Goal: Information Seeking & Learning: Check status

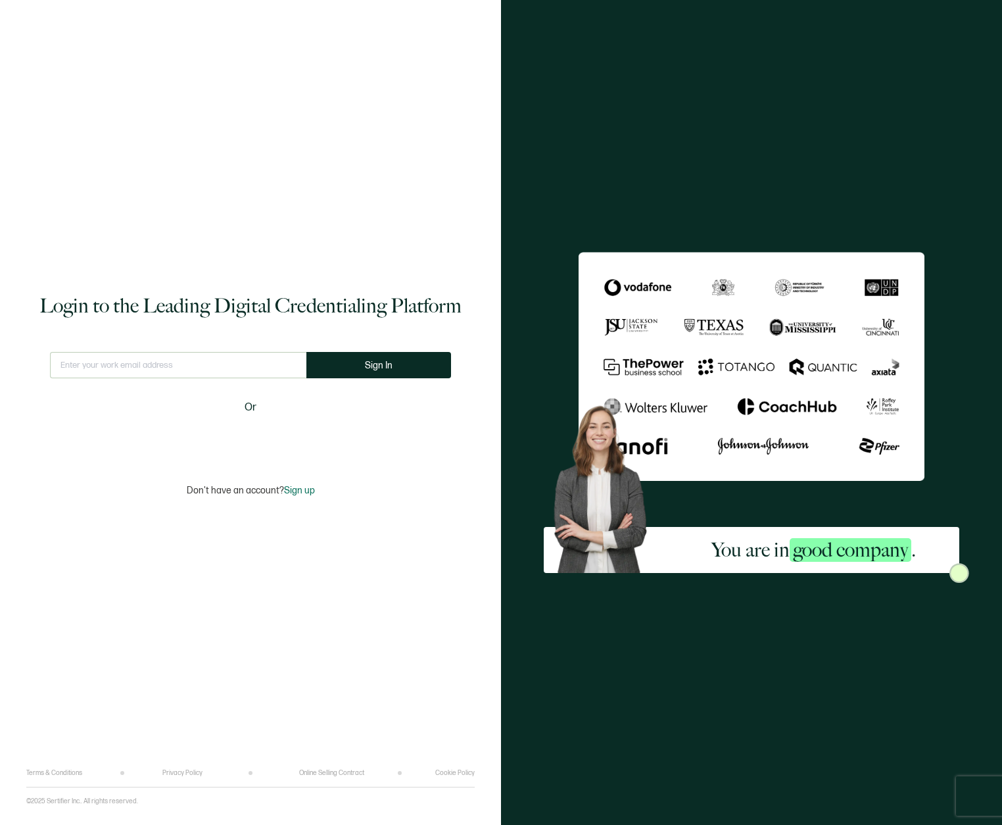
click at [117, 375] on input "text" at bounding box center [178, 365] width 256 height 26
type input "[EMAIL_ADDRESS][DOMAIN_NAME]"
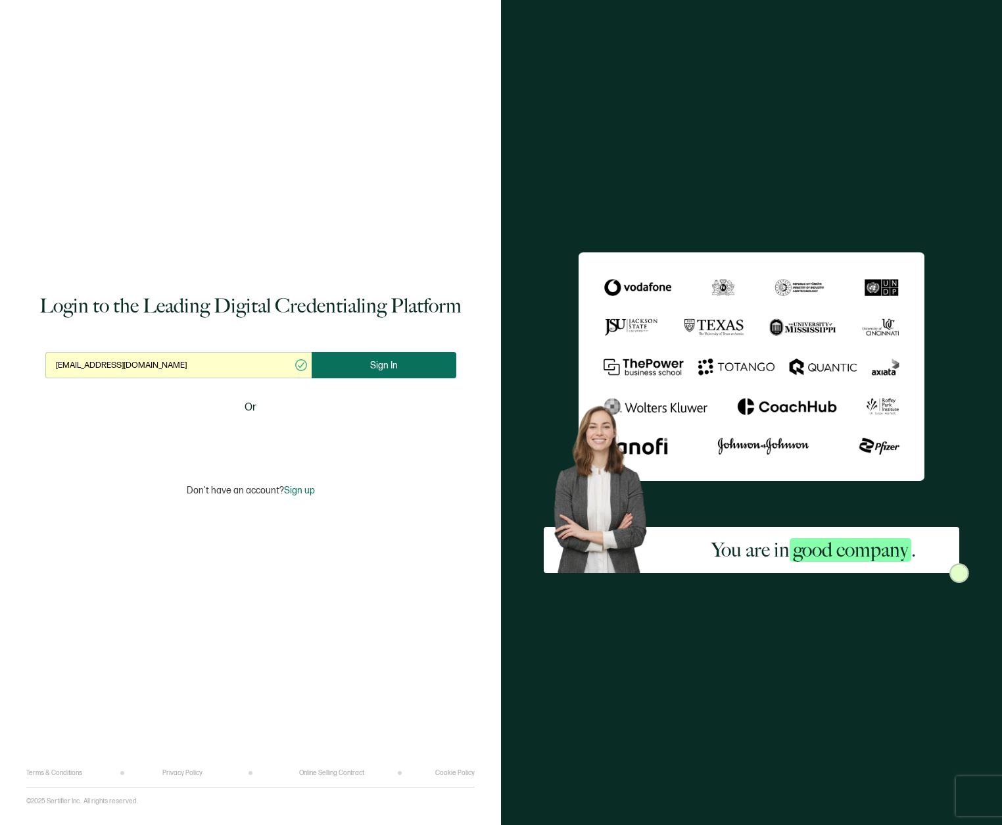
click at [425, 367] on button "Sign In" at bounding box center [384, 365] width 145 height 26
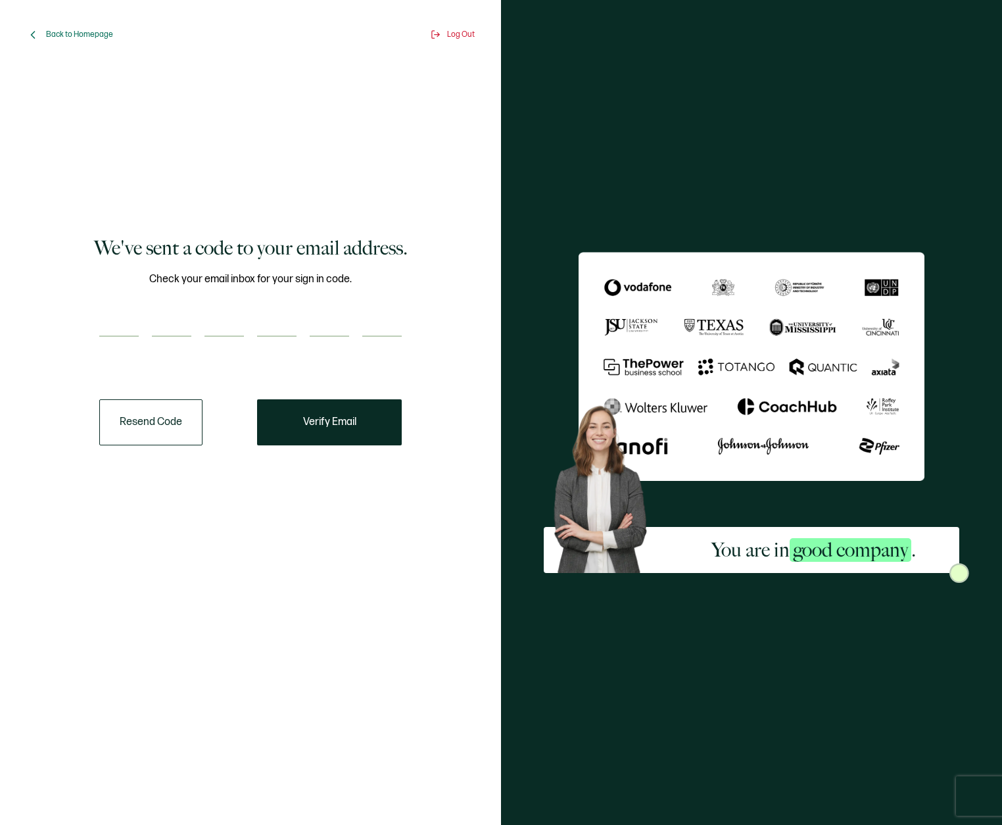
click at [139, 325] on div at bounding box center [250, 323] width 302 height 26
click at [131, 326] on input "number" at bounding box center [118, 323] width 39 height 26
paste input "8"
type input "8"
type input "7"
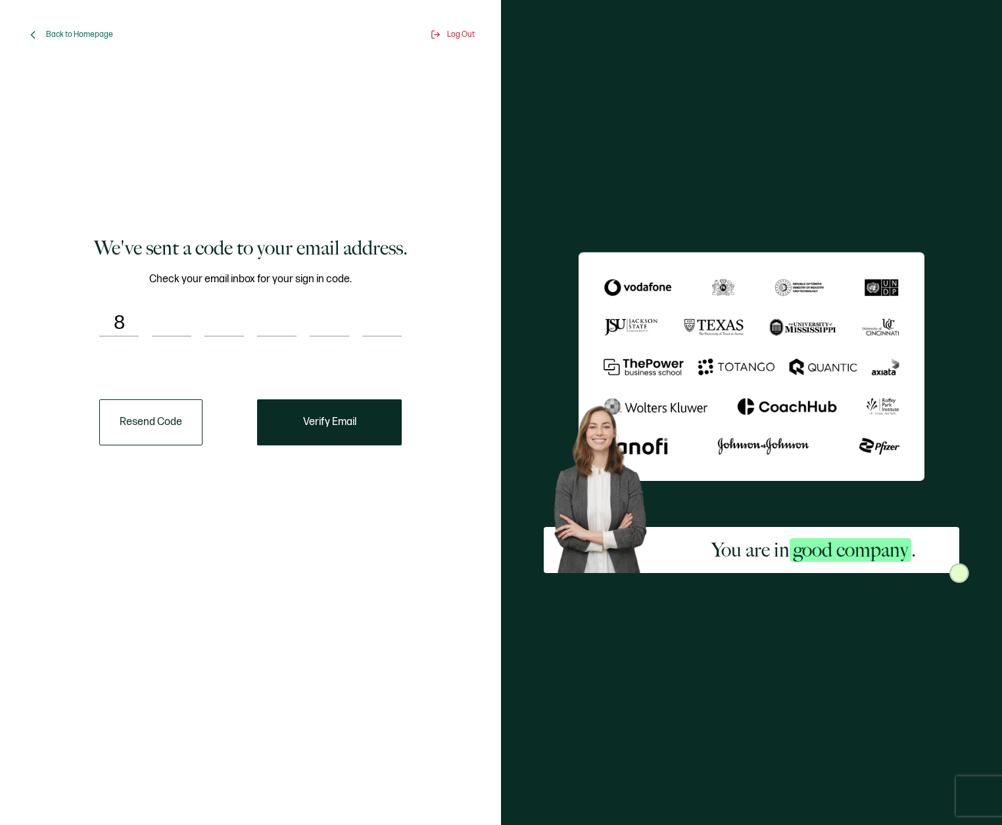
type input "5"
type input "1"
type input "3"
type input "4"
click at [364, 424] on button "Verify Email" at bounding box center [329, 422] width 145 height 46
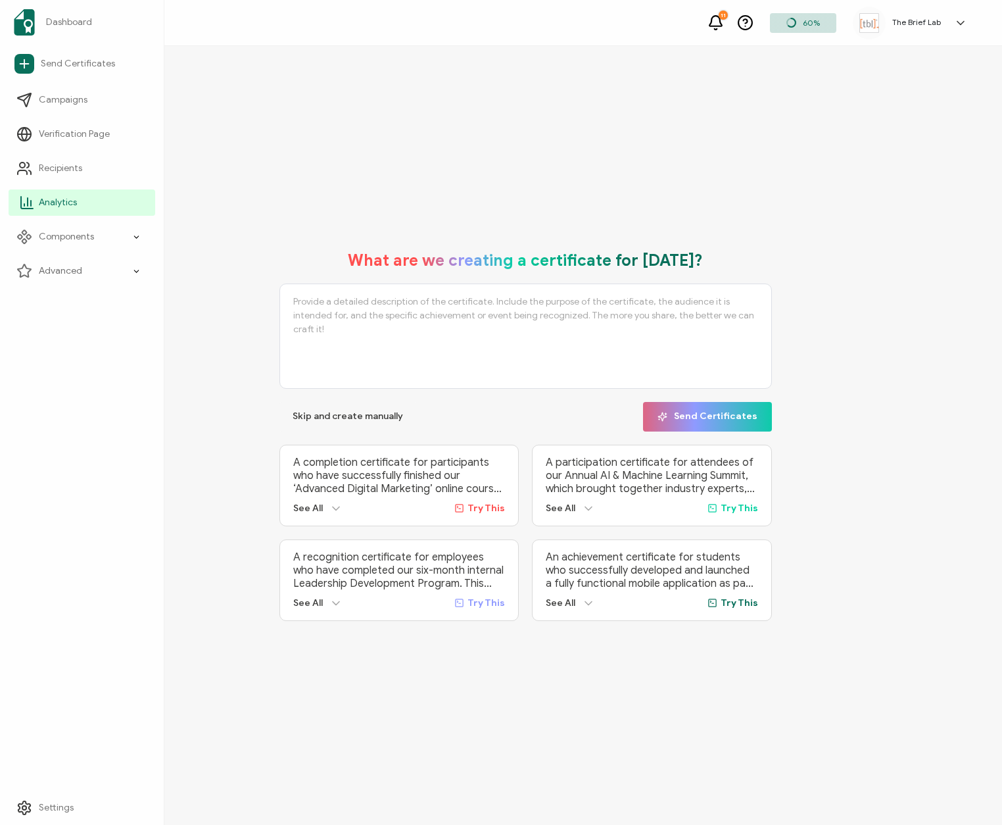
click at [103, 203] on link "Analytics" at bounding box center [82, 202] width 147 height 26
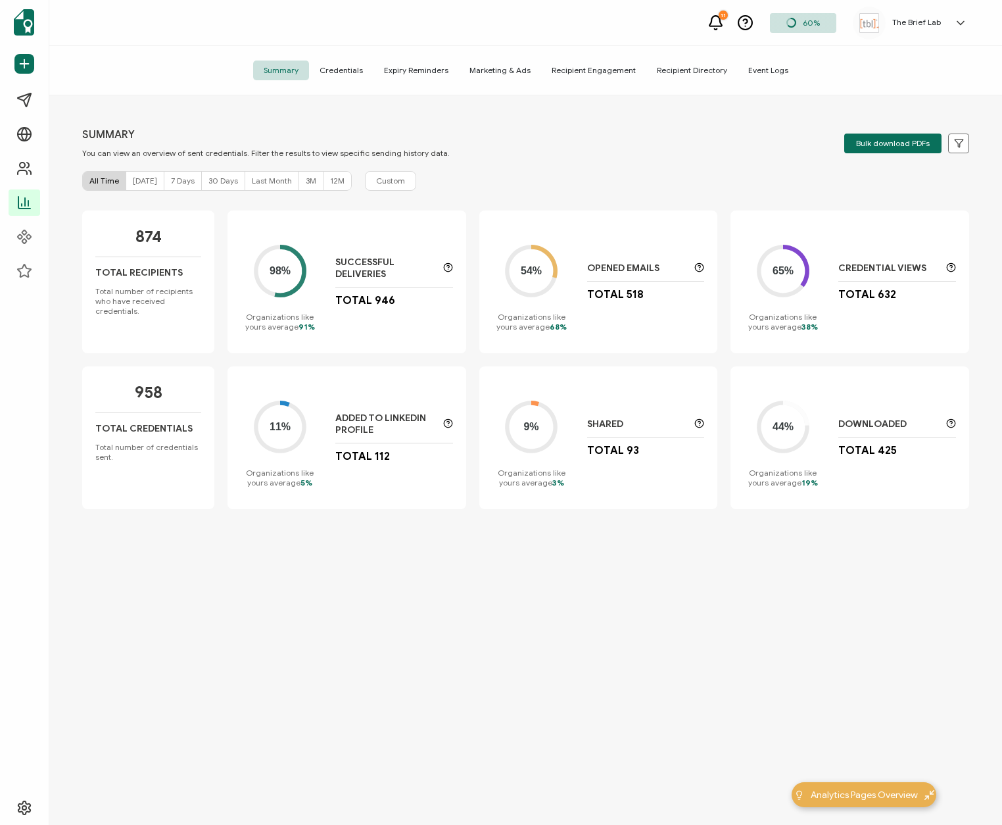
click at [306, 178] on span "3M" at bounding box center [311, 181] width 11 height 10
